Goal: Task Accomplishment & Management: Complete application form

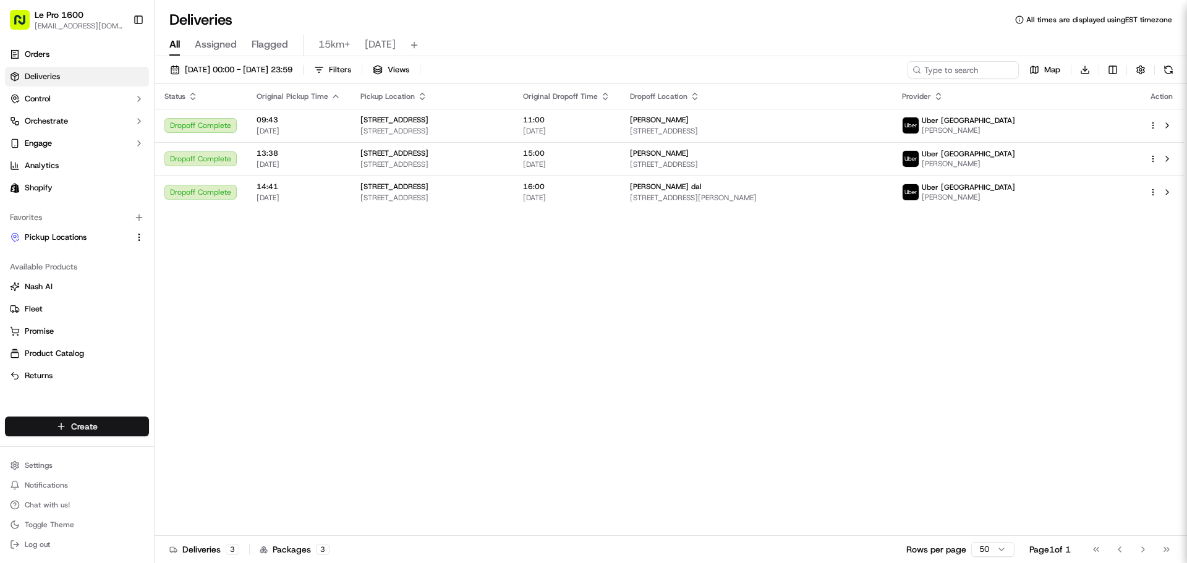
click at [75, 427] on html "Le Pro 1600 [EMAIL_ADDRESS][DOMAIN_NAME] Toggle Sidebar Orders Deliveries Contr…" at bounding box center [593, 281] width 1187 height 563
click at [197, 454] on link "Delivery" at bounding box center [223, 449] width 138 height 22
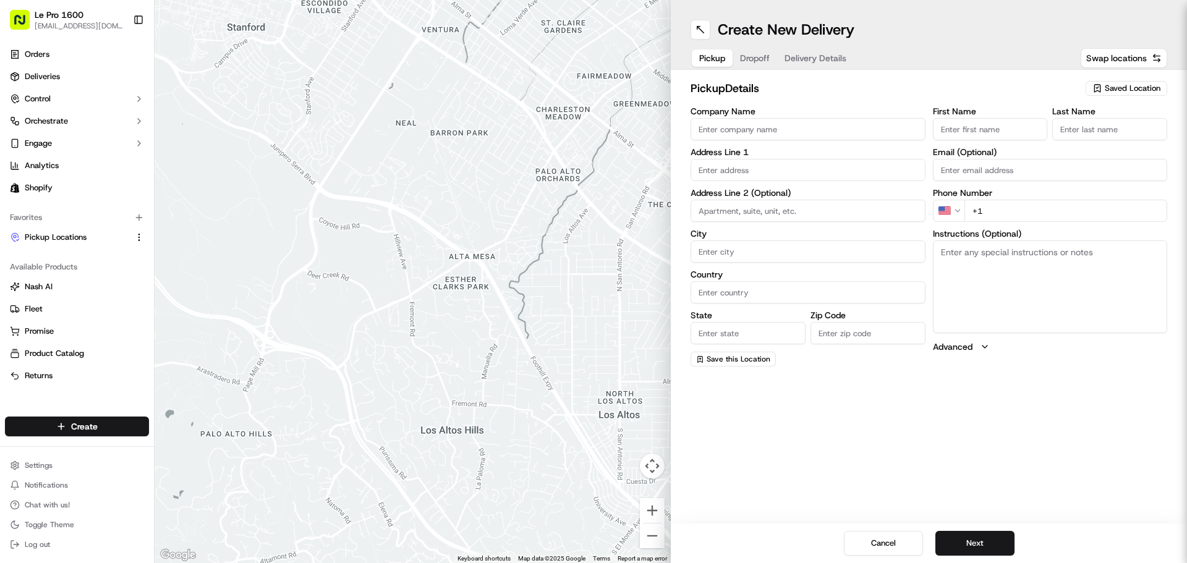
click at [743, 122] on input "Company Name" at bounding box center [807, 129] width 235 height 22
drag, startPoint x: 743, startPoint y: 122, endPoint x: 776, endPoint y: 138, distance: 37.3
click at [743, 122] on input "Company Name" at bounding box center [807, 129] width 235 height 22
type input "9397-6215 Quebec Inc"
type input "1600 Villeray"
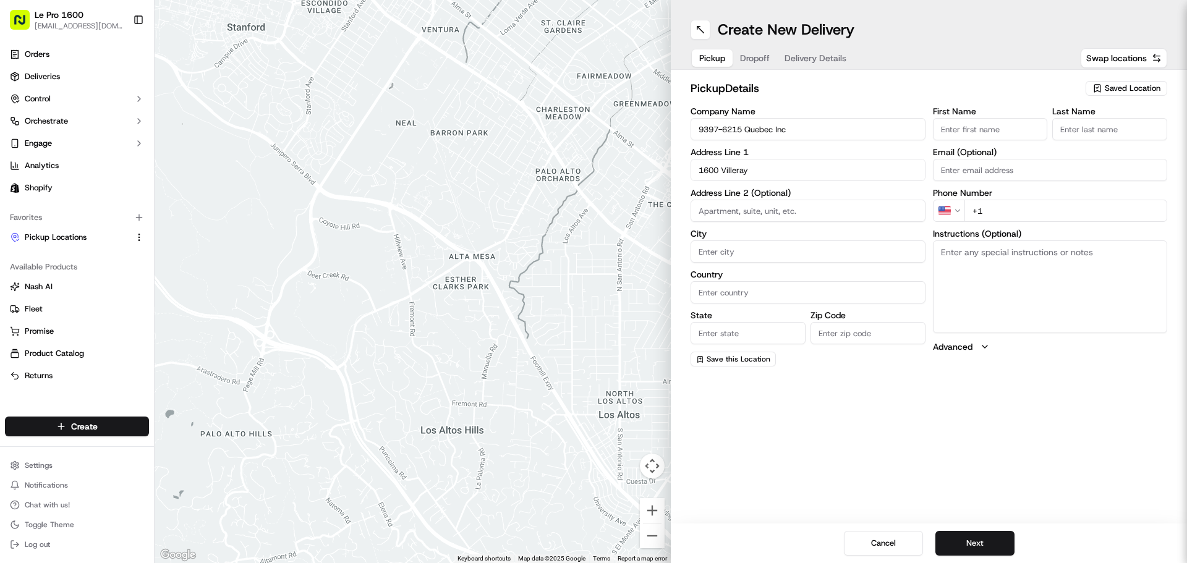
type input "[GEOGRAPHIC_DATA]"
type input "H2E 1H3"
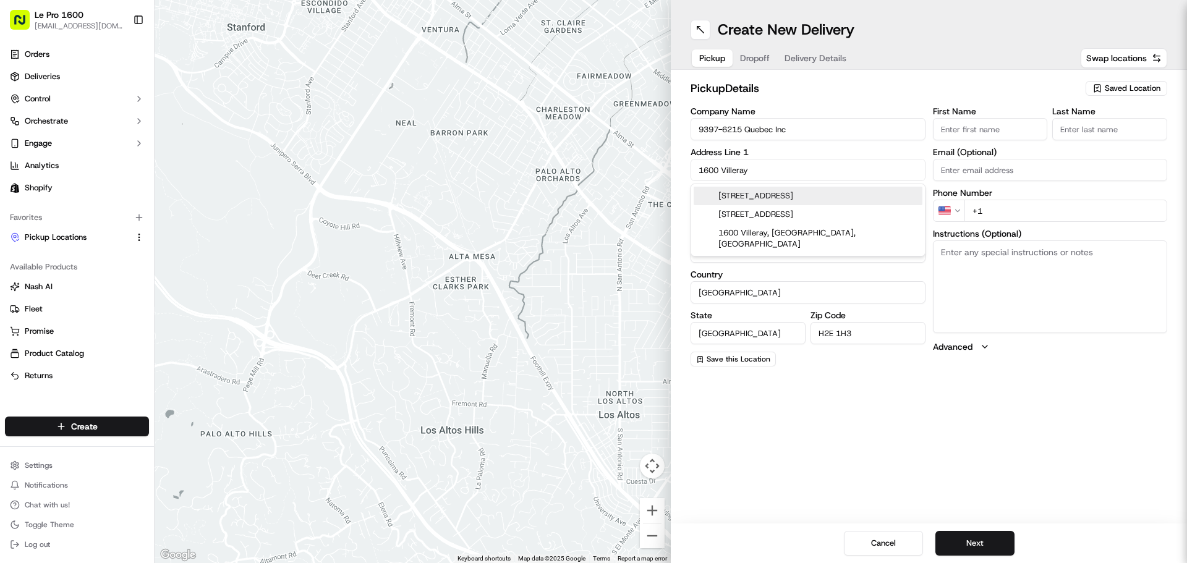
click at [959, 129] on input "First Name" at bounding box center [990, 129] width 115 height 22
type input "youssef"
click at [1067, 138] on input "Last Name" at bounding box center [1109, 129] width 115 height 22
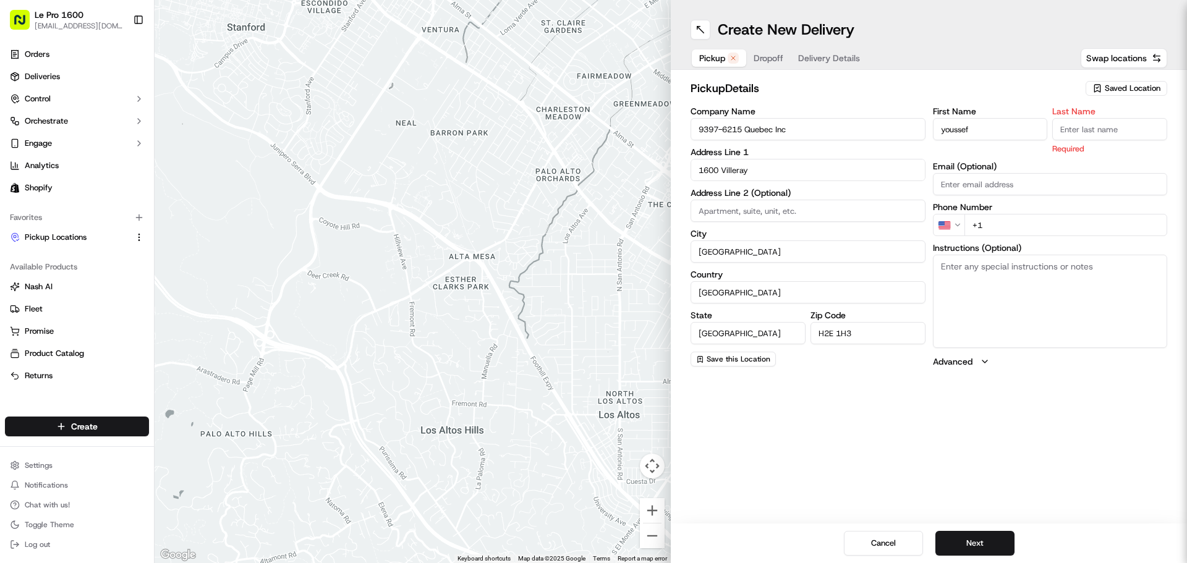
click at [1067, 138] on input "Last Name" at bounding box center [1109, 129] width 115 height 22
type input "akkouche"
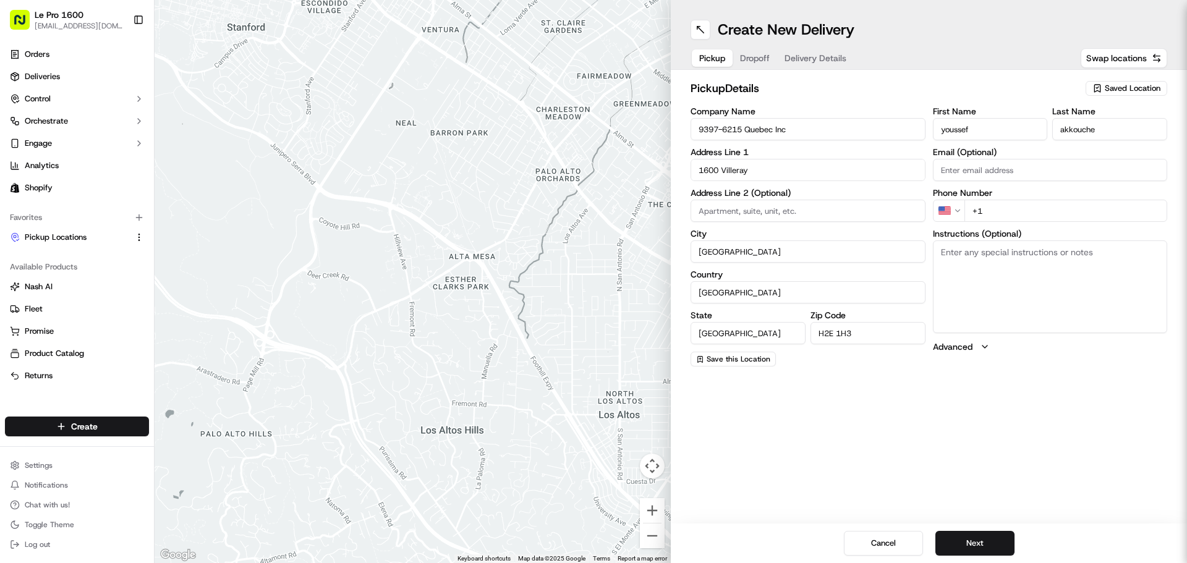
click at [1060, 214] on input "+1" at bounding box center [1065, 211] width 203 height 22
type input "[PHONE_NUMBER]"
drag, startPoint x: 817, startPoint y: 134, endPoint x: 550, endPoint y: 137, distance: 267.0
click at [550, 137] on div "← Move left → Move right ↑ Move up ↓ Move down + Zoom in - Zoom out Home Jump l…" at bounding box center [670, 281] width 1032 height 563
type input "LePro"
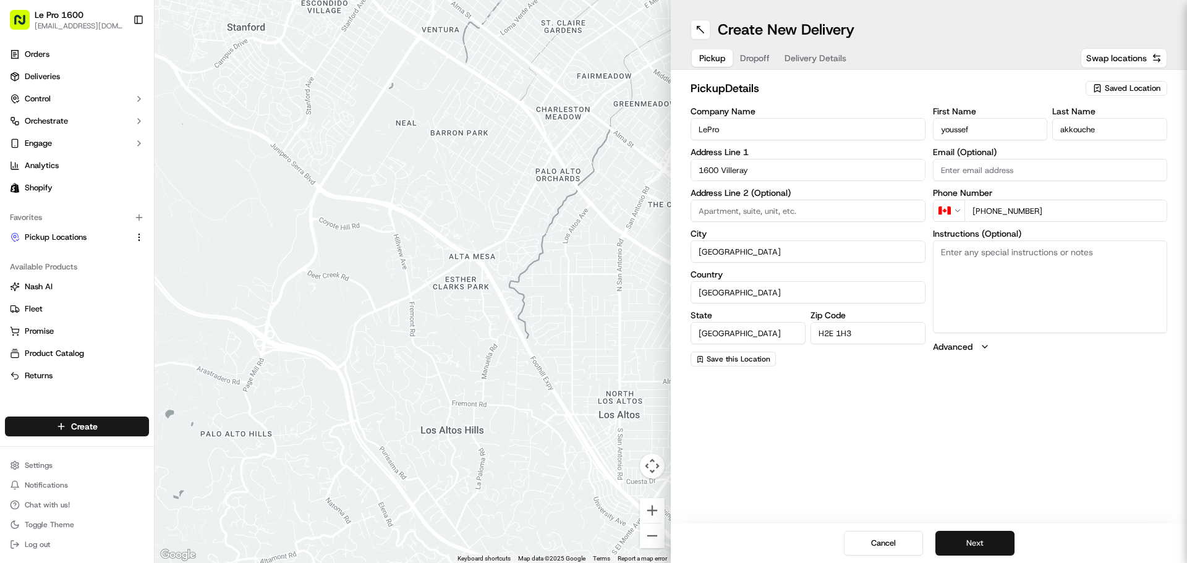
click at [970, 541] on button "Next" at bounding box center [974, 543] width 79 height 25
click at [811, 125] on input "Company Name" at bounding box center [807, 129] width 235 height 22
paste input "[PERSON_NAME] [PERSON_NAME]"
type input "[PERSON_NAME] [PERSON_NAME]"
paste input "[PERSON_NAME] [PERSON_NAME]"
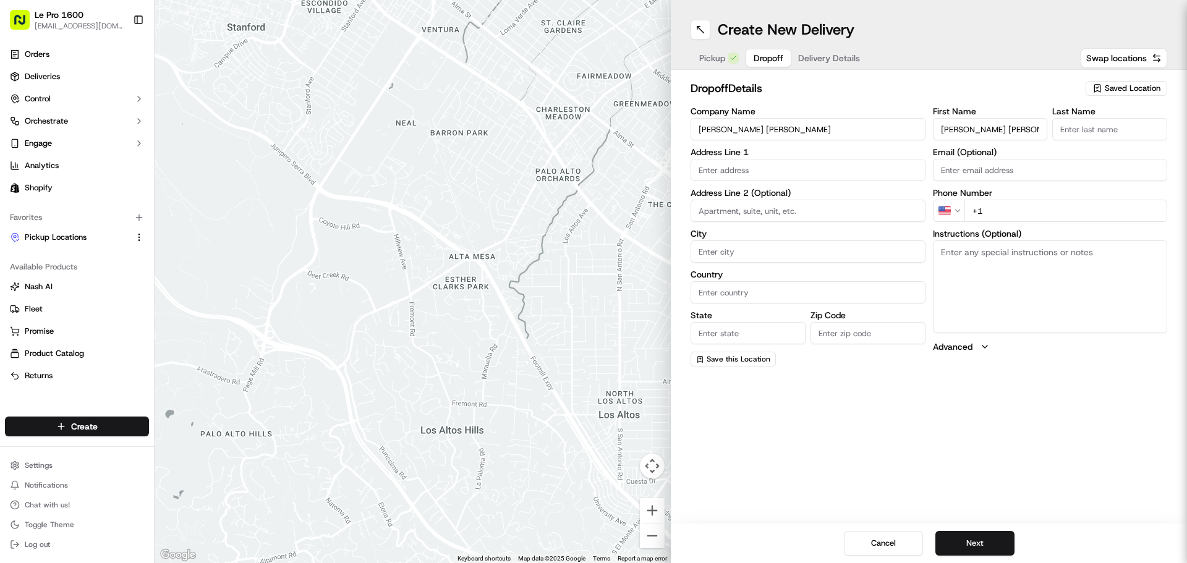
type input "[PERSON_NAME] [PERSON_NAME]"
click at [1086, 138] on input "Last Name" at bounding box center [1109, 129] width 115 height 22
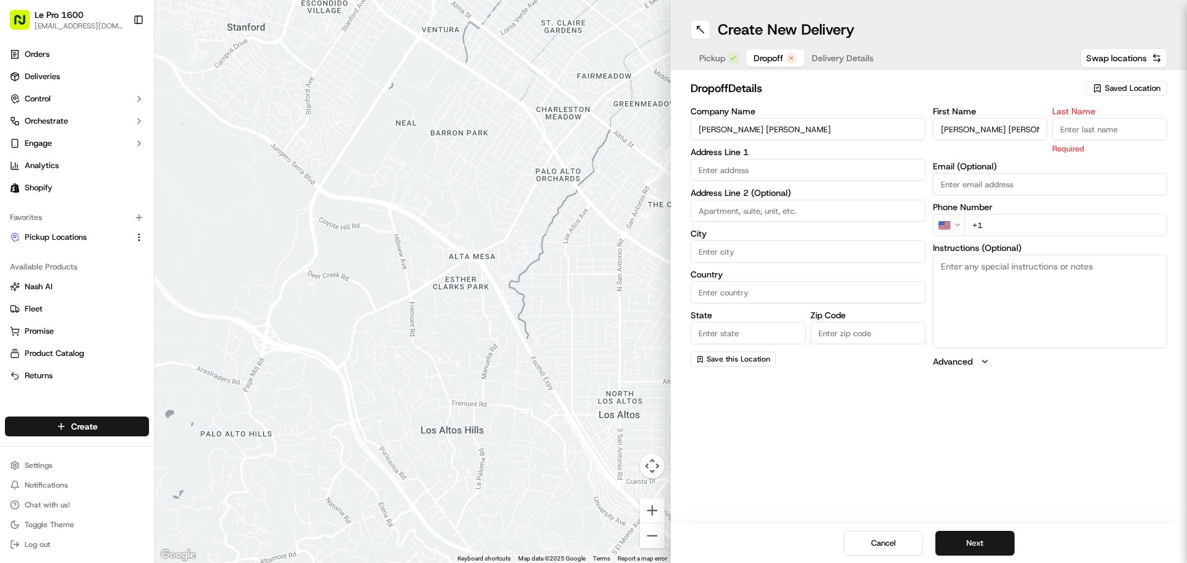
drag, startPoint x: 1086, startPoint y: 138, endPoint x: 1114, endPoint y: 113, distance: 38.1
click at [1114, 113] on label "Last Name" at bounding box center [1109, 111] width 115 height 9
click at [1114, 118] on input "Last Name" at bounding box center [1109, 129] width 115 height 22
drag, startPoint x: 1114, startPoint y: 113, endPoint x: 1129, endPoint y: 130, distance: 22.8
click at [1128, 130] on input "Last Name" at bounding box center [1109, 129] width 115 height 22
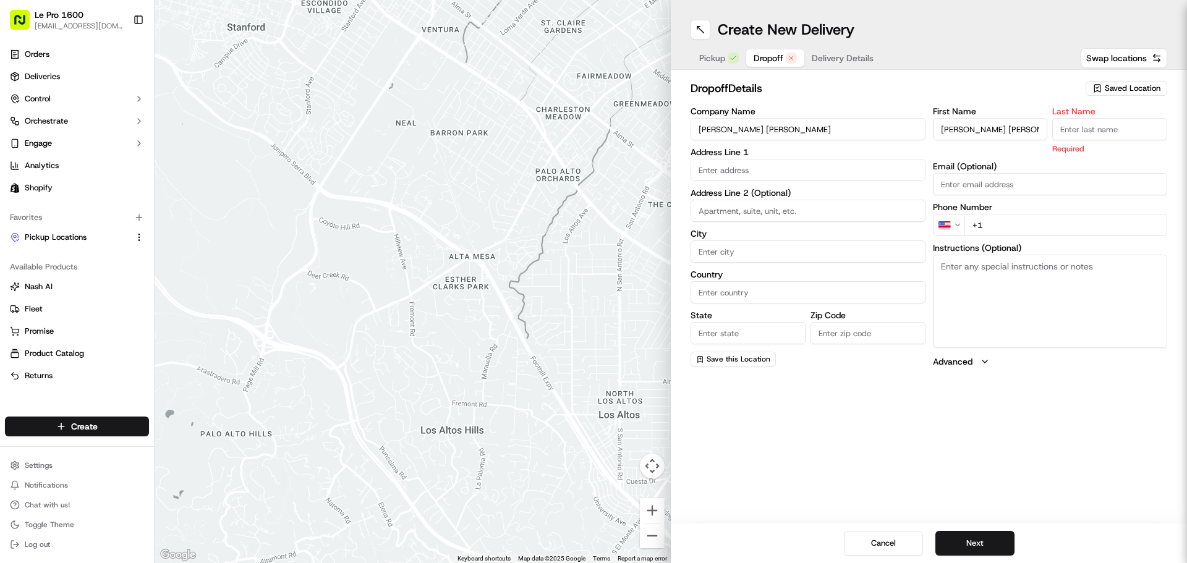
paste input "[PERSON_NAME] [PERSON_NAME]"
type input "[PERSON_NAME] [PERSON_NAME]"
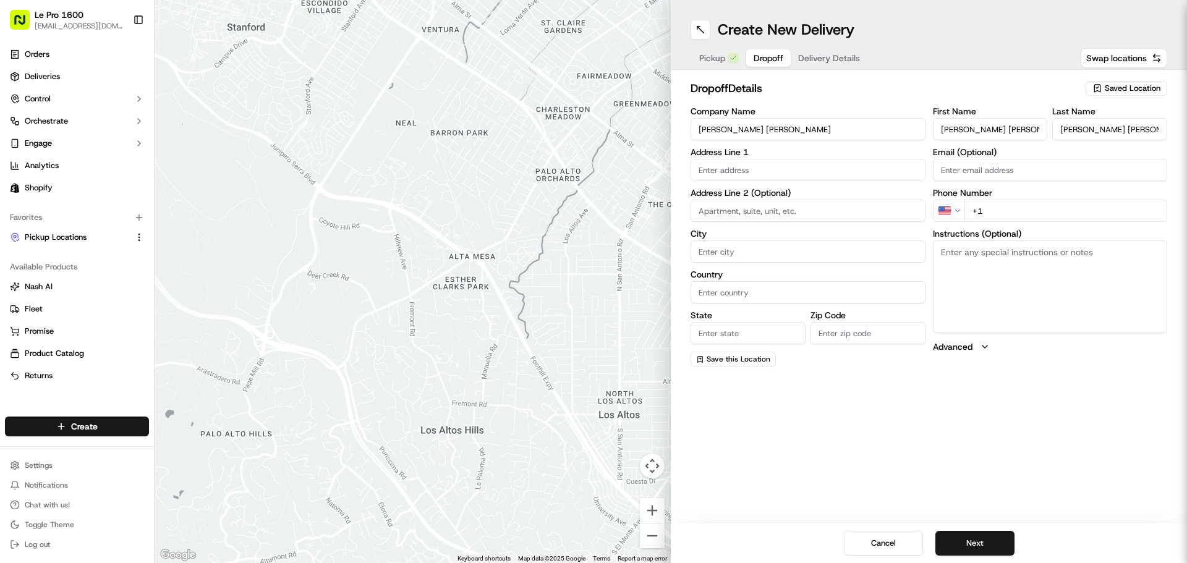
drag, startPoint x: 1007, startPoint y: 130, endPoint x: 978, endPoint y: 137, distance: 29.8
click at [978, 137] on input "[PERSON_NAME] [PERSON_NAME]" at bounding box center [990, 129] width 115 height 22
type input "[PERSON_NAME]"
drag, startPoint x: 1098, startPoint y: 130, endPoint x: 966, endPoint y: 143, distance: 132.8
click at [977, 137] on div "First Name [PERSON_NAME] Last Name [PERSON_NAME] [PERSON_NAME]" at bounding box center [1050, 123] width 235 height 33
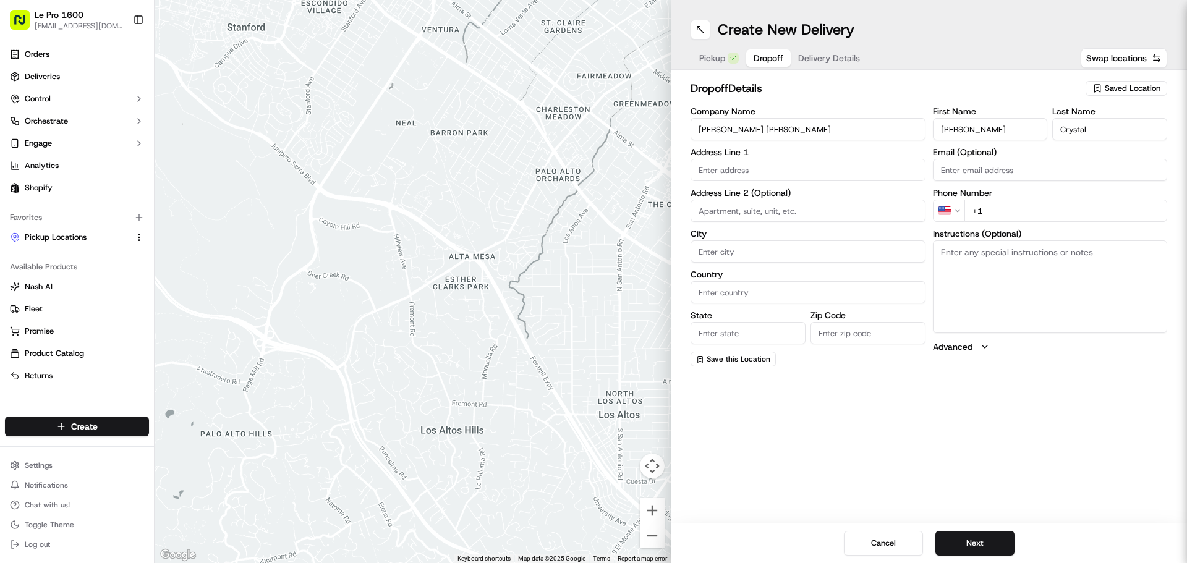
type input "Crystal"
click at [722, 175] on input "text" at bounding box center [807, 170] width 235 height 22
paste input "[STREET_ADDRESS][PERSON_NAME]"
drag, startPoint x: 883, startPoint y: 166, endPoint x: 793, endPoint y: 167, distance: 89.6
click at [793, 167] on input "[STREET_ADDRESS][PERSON_NAME]" at bounding box center [807, 170] width 235 height 22
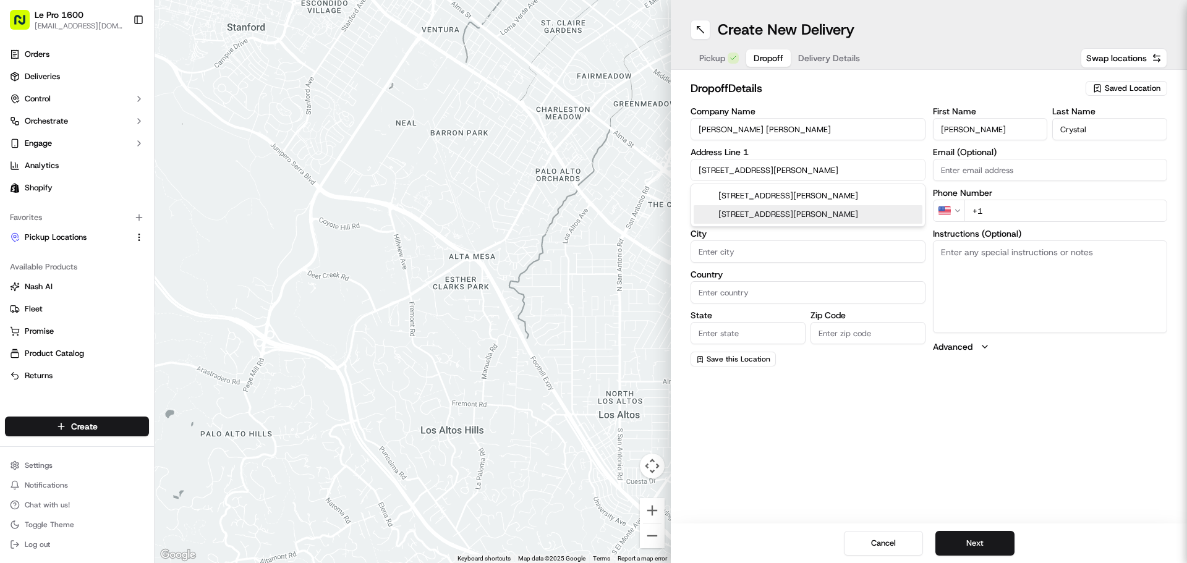
type input "[STREET_ADDRESS][PERSON_NAME]"
click at [793, 259] on input "City" at bounding box center [807, 251] width 235 height 22
type input "[GEOGRAPHIC_DATA]"
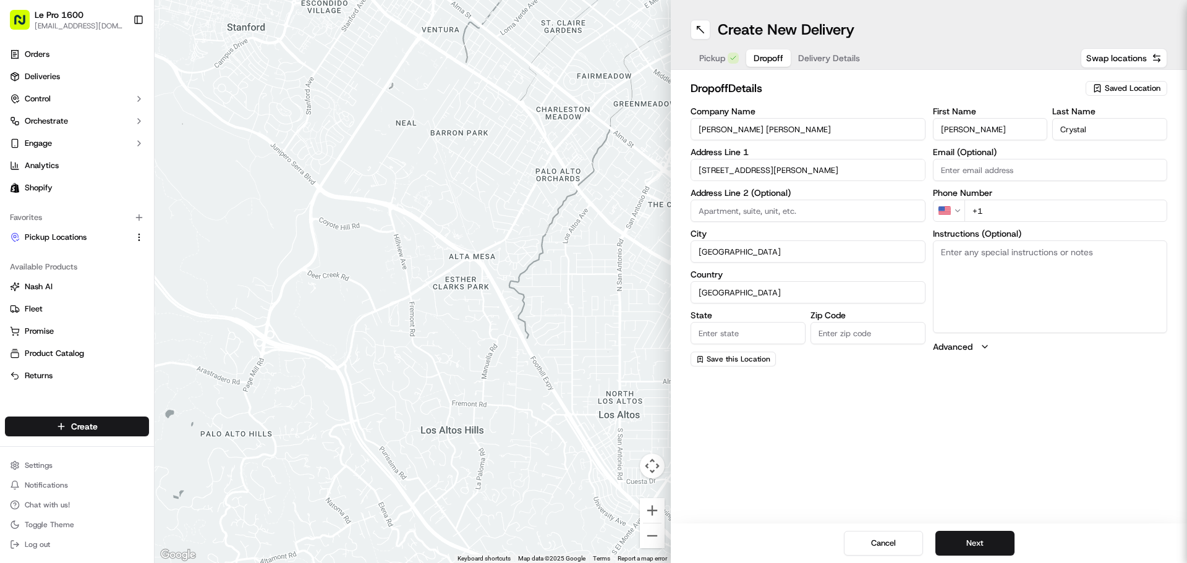
type input "[GEOGRAPHIC_DATA]"
drag, startPoint x: 880, startPoint y: 337, endPoint x: 816, endPoint y: 341, distance: 64.4
click at [816, 341] on input "H2E 1H3" at bounding box center [867, 333] width 115 height 22
paste input "4A 1B2"
type input "H4A 1B2"
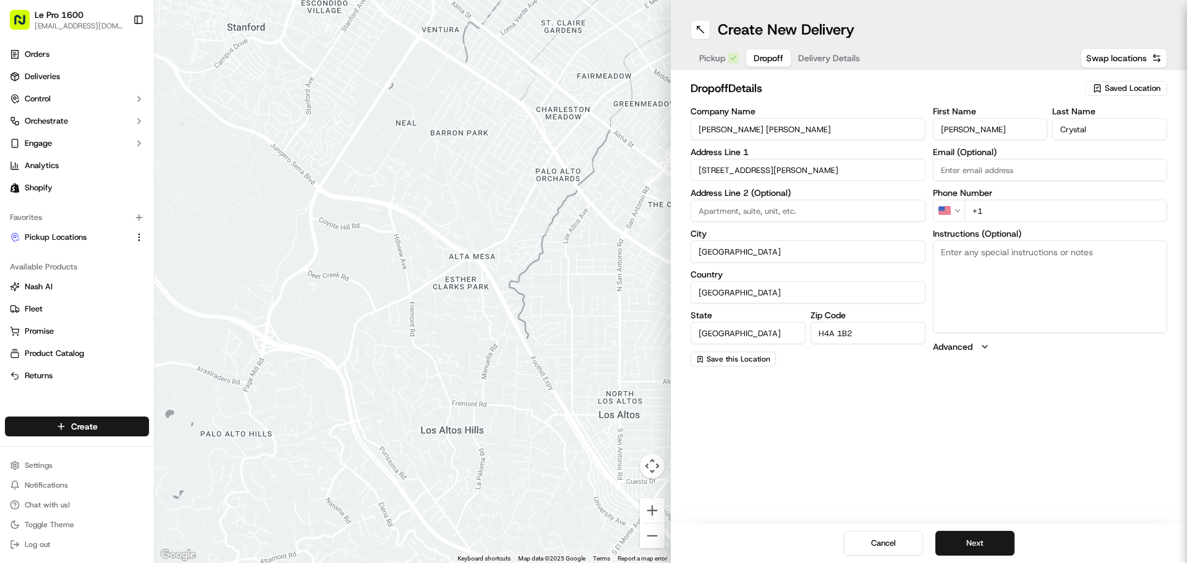
click at [847, 401] on div "Create New Delivery Pickup Dropoff Delivery Details Swap locations dropoff Deta…" at bounding box center [929, 281] width 516 height 563
click at [1012, 218] on input "+1" at bounding box center [1065, 211] width 203 height 22
paste input "[PHONE_NUMBER]"
type input "[PHONE_NUMBER]"
click at [978, 532] on button "Next" at bounding box center [974, 543] width 79 height 25
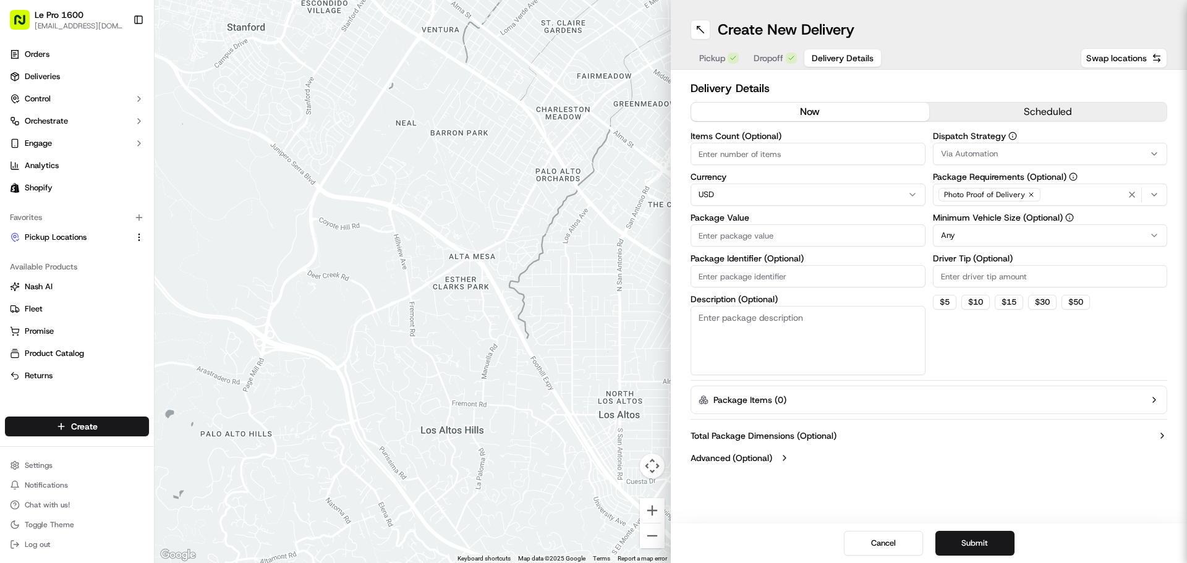
click at [753, 153] on input "Items Count (Optional)" at bounding box center [807, 154] width 235 height 22
type input "10"
click at [724, 229] on input "Package Value" at bounding box center [807, 235] width 235 height 22
type input "150"
click at [976, 538] on button "Submit" at bounding box center [974, 543] width 79 height 25
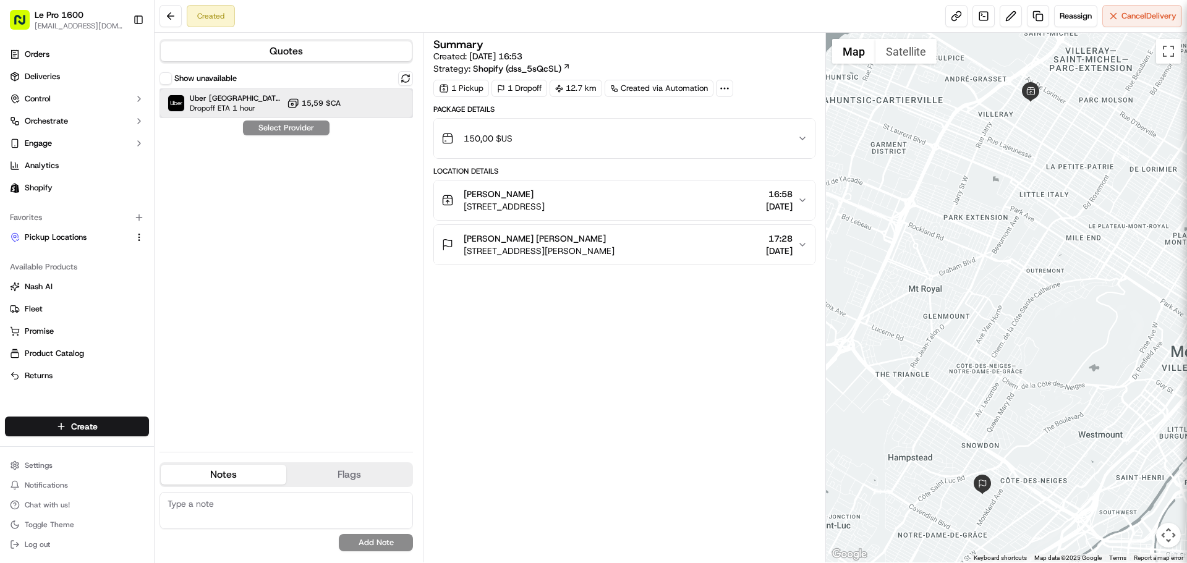
click at [256, 103] on div "Uber Canada Dropoff ETA 1 hour 15,59 $CA" at bounding box center [285, 103] width 253 height 30
click at [279, 96] on div "Uber Canada Dropoff ETA 1 hour 15,59 $CA" at bounding box center [285, 103] width 253 height 30
click at [276, 108] on div "Uber Canada Dropoff ETA 1 hour 15,59 $CA" at bounding box center [285, 103] width 253 height 30
click at [299, 128] on button "Assign Provider" at bounding box center [286, 128] width 88 height 15
